Goal: Task Accomplishment & Management: Complete application form

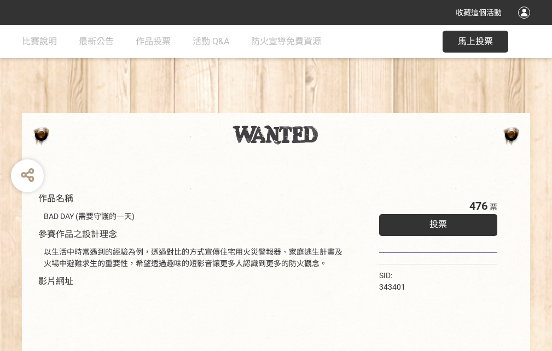
click at [526, 23] on div "收藏這個活動" at bounding box center [276, 12] width 552 height 25
click at [342, 108] on div "作品名稱 BAD DAY (需要守護的一天) 參賽作品之設計理念 以生活中時常遇到的經驗為例，透過對比的方式宣傳住宅用火災警報器、家庭逃生計畫及火場中避難求生…" at bounding box center [276, 255] width 552 height 460
click at [435, 221] on span "投票" at bounding box center [438, 224] width 18 height 10
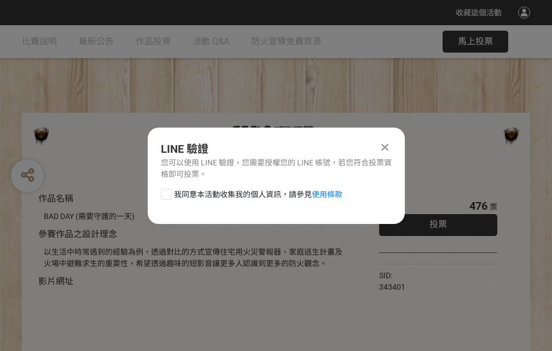
click at [165, 192] on div at bounding box center [166, 194] width 11 height 11
checkbox input "true"
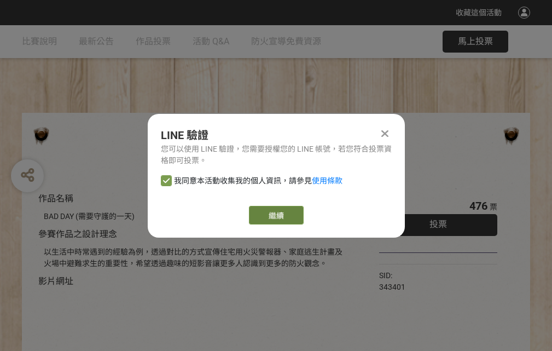
click at [275, 215] on link "繼續" at bounding box center [276, 215] width 55 height 19
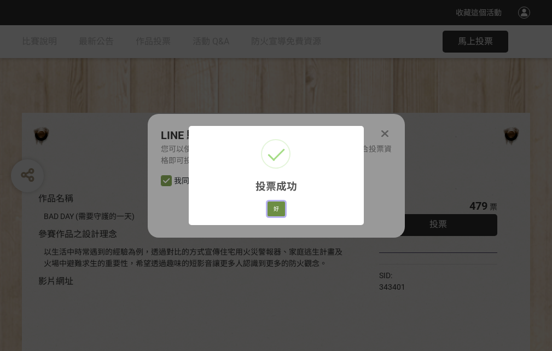
click at [273, 207] on button "好" at bounding box center [276, 208] width 18 height 15
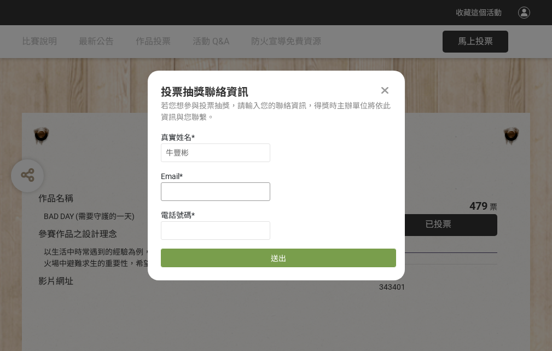
click at [219, 191] on input at bounding box center [215, 191] width 109 height 19
type input "[EMAIL_ADDRESS][DOMAIN_NAME]"
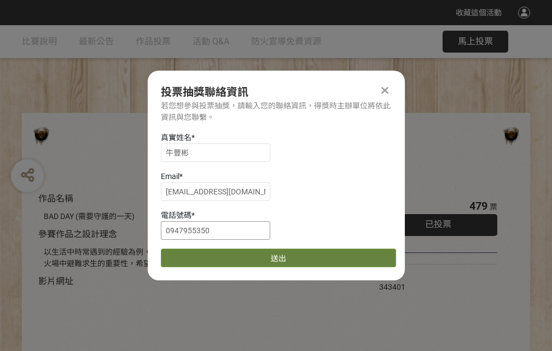
type input "0947955350"
click at [192, 254] on button "送出" at bounding box center [278, 257] width 235 height 19
